Goal: Check status: Check status

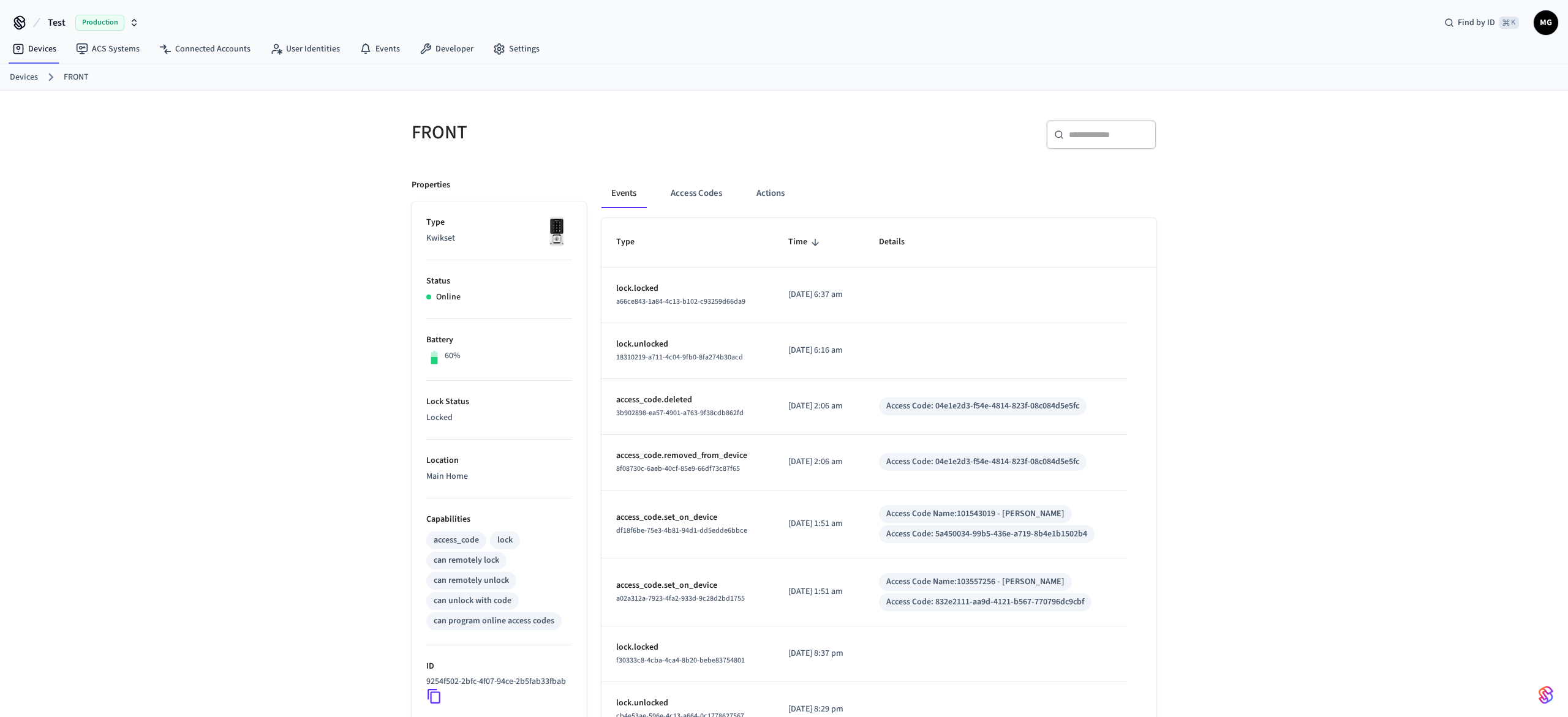
click at [1291, 462] on div "FRONT ​ ​ Properties Type Kwikset Status Online Battery 60% Lock Status Locked …" at bounding box center [784, 511] width 1568 height 842
